Goal: Obtain resource: Obtain resource

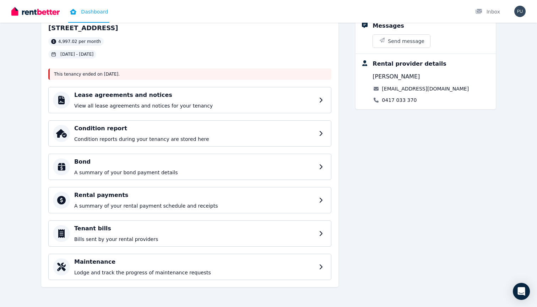
scroll to position [45, 0]
click at [294, 174] on p "A summary of your bond payment details" at bounding box center [195, 172] width 243 height 7
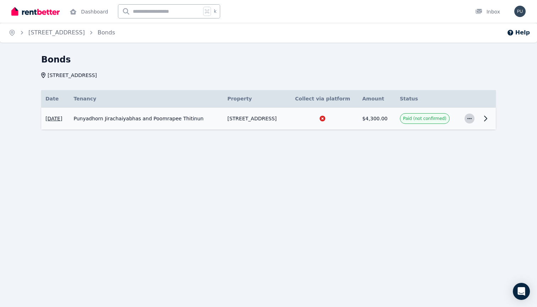
click at [467, 121] on icon "button" at bounding box center [470, 118] width 6 height 5
click at [467, 119] on icon "button" at bounding box center [470, 118] width 6 height 5
click at [451, 134] on span "View details" at bounding box center [445, 138] width 45 height 9
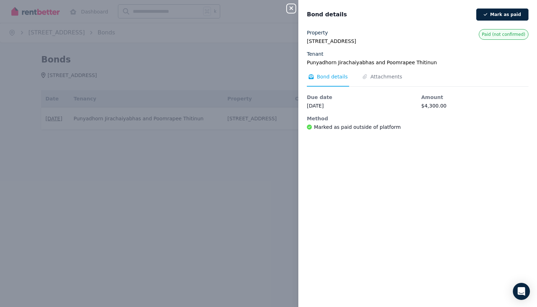
click at [380, 72] on div "Property [STREET_ADDRESS][GEOGRAPHIC_DATA] and Poomrapee Thitinun Paid (not con…" at bounding box center [418, 80] width 222 height 102
click at [380, 76] on span "Attachments" at bounding box center [386, 76] width 32 height 7
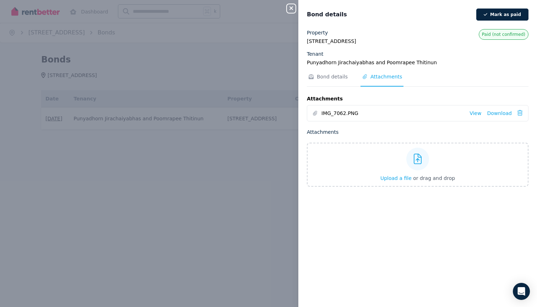
click at [349, 116] on span "IMG_7062.PNG" at bounding box center [392, 113] width 142 height 7
click at [366, 111] on span "IMG_7062.PNG" at bounding box center [392, 113] width 142 height 7
click at [477, 112] on link "View" at bounding box center [476, 113] width 12 height 7
click at [296, 11] on div "Close panel" at bounding box center [294, 6] width 14 height 13
click at [294, 10] on icon "button" at bounding box center [291, 8] width 9 height 6
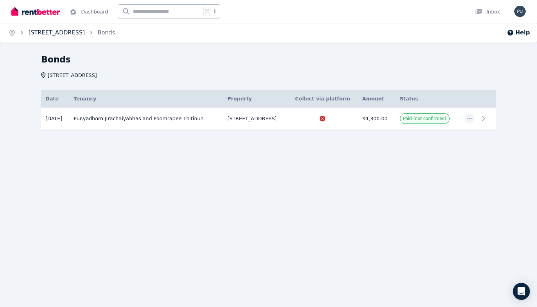
click at [85, 30] on link "[STREET_ADDRESS]" at bounding box center [56, 32] width 56 height 7
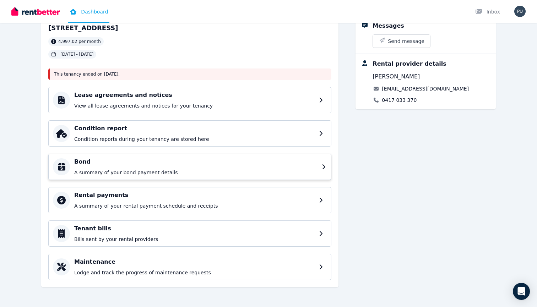
scroll to position [45, 0]
click at [112, 227] on h4 "Tenant bills" at bounding box center [195, 228] width 243 height 9
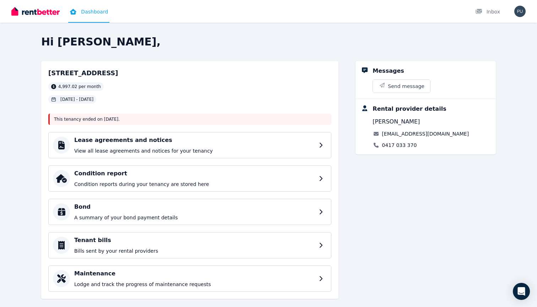
click at [113, 261] on div "Lease agreements and notices View all lease agreements and notices for your ten…" at bounding box center [189, 212] width 283 height 160
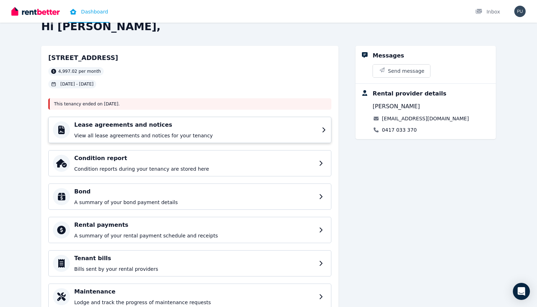
scroll to position [20, 0]
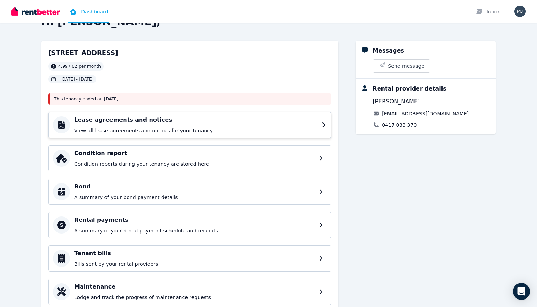
click at [233, 130] on p "View all lease agreements and notices for your tenancy" at bounding box center [195, 130] width 243 height 7
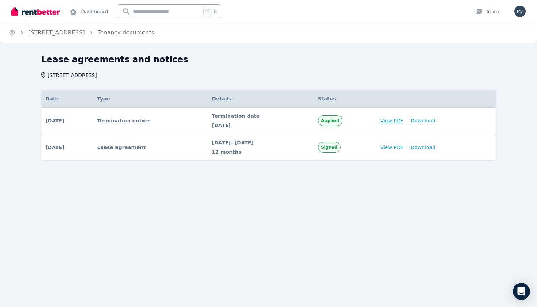
click at [399, 119] on span "View PDF" at bounding box center [391, 120] width 23 height 7
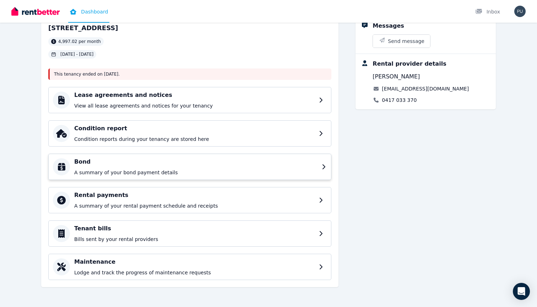
scroll to position [45, 0]
click at [92, 166] on h4 "Bond" at bounding box center [195, 162] width 243 height 9
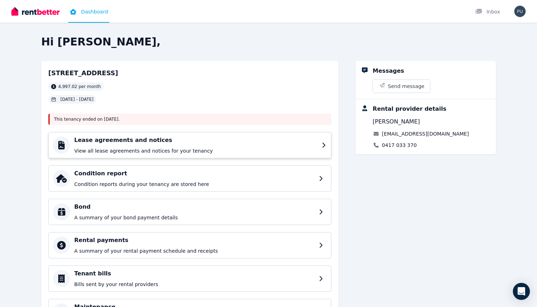
click at [173, 145] on div "Lease agreements and notices View all lease agreements and notices for your ten…" at bounding box center [195, 145] width 243 height 18
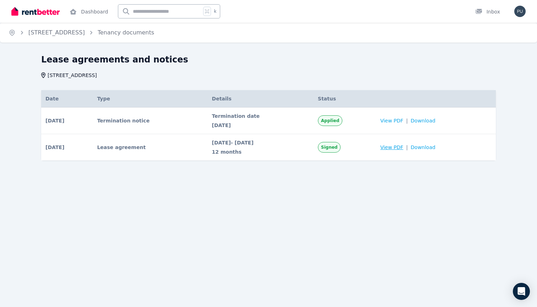
click at [404, 147] on span "View PDF" at bounding box center [391, 147] width 23 height 7
